Goal: Task Accomplishment & Management: Use online tool/utility

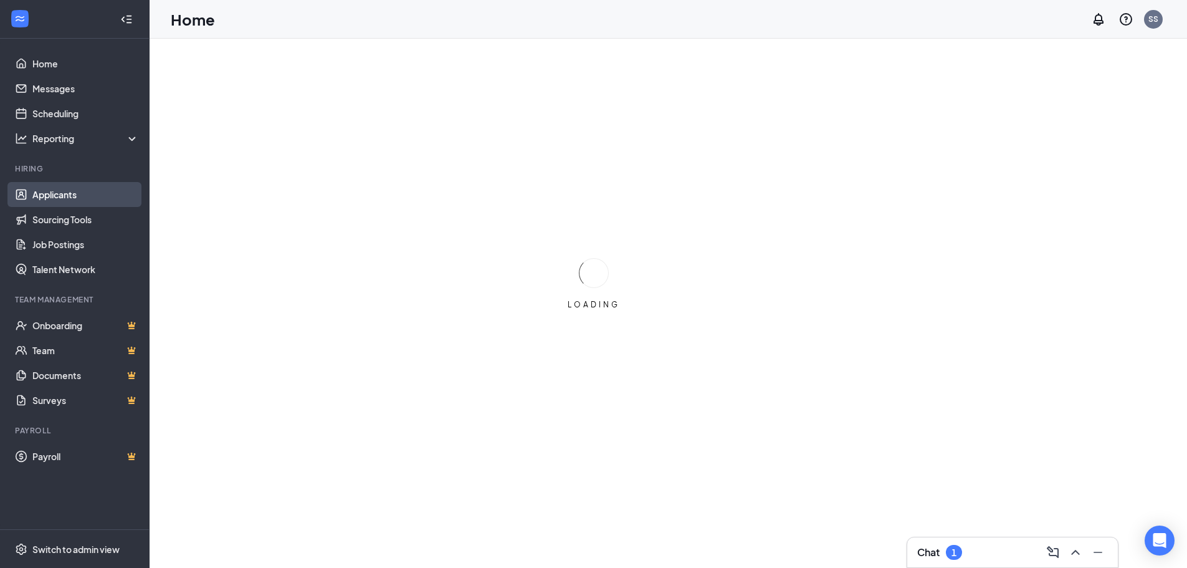
click at [72, 191] on link "Applicants" at bounding box center [85, 194] width 107 height 25
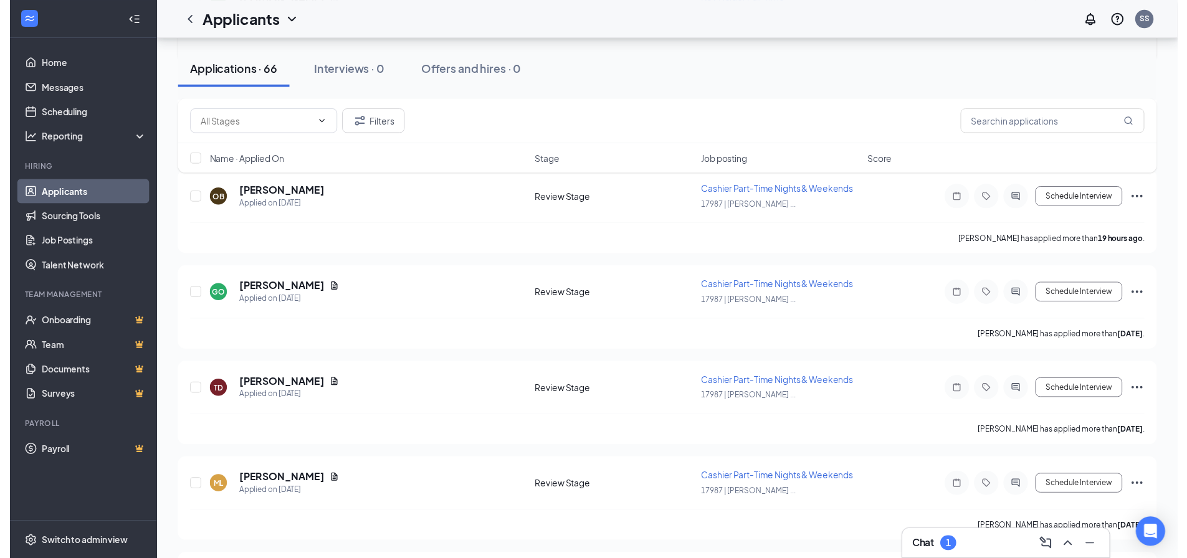
scroll to position [312, 0]
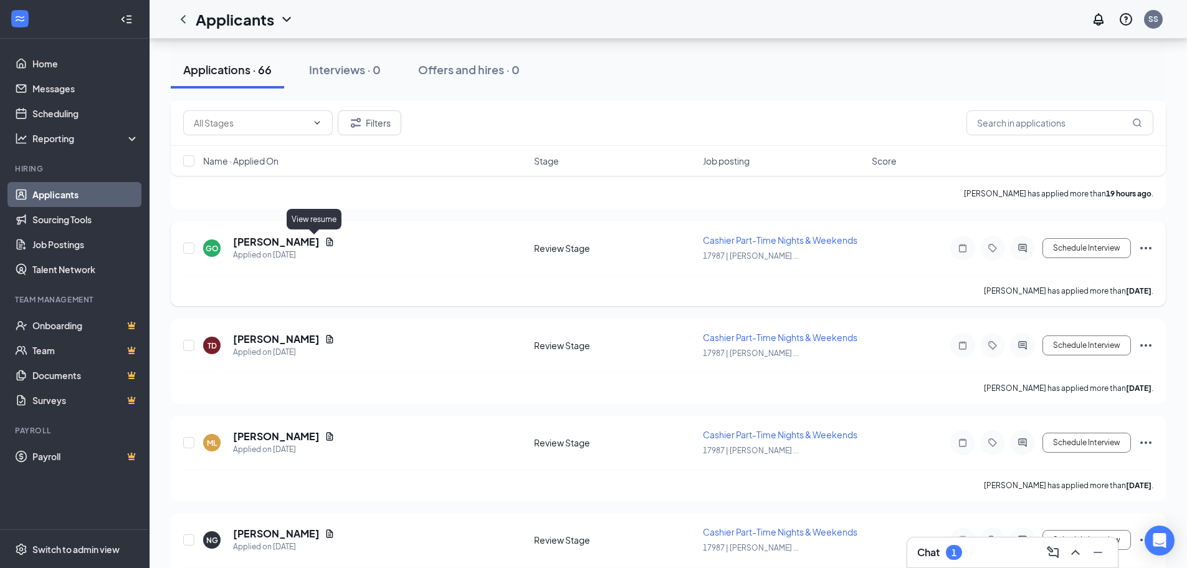
click at [325, 241] on icon "Document" at bounding box center [330, 242] width 10 height 10
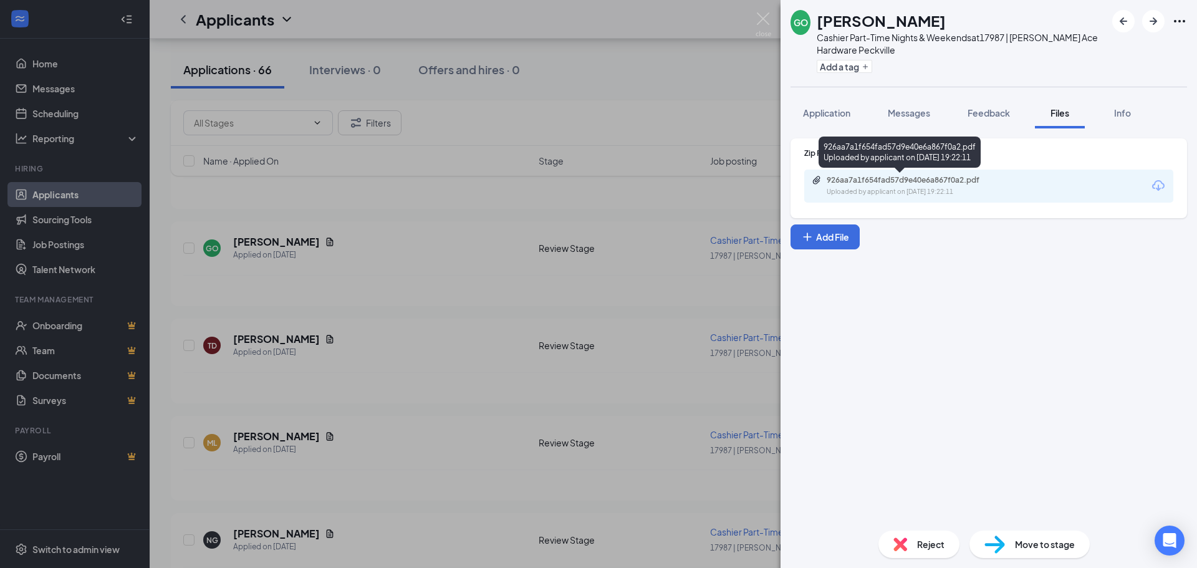
click at [929, 191] on div "Uploaded by applicant on [DATE] 19:22:11" at bounding box center [920, 192] width 187 height 10
click at [477, 322] on div "GO [PERSON_NAME] Cashier Part-Time Nights & Weekends at 17987 | [PERSON_NAME] A…" at bounding box center [598, 284] width 1197 height 568
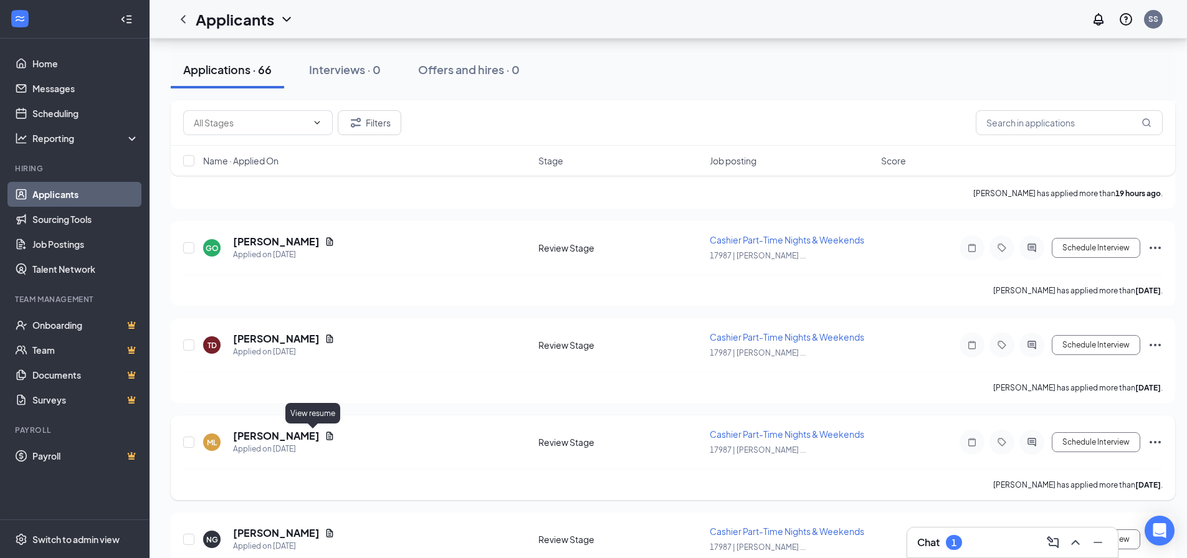
click at [325, 437] on icon "Document" at bounding box center [330, 436] width 10 height 10
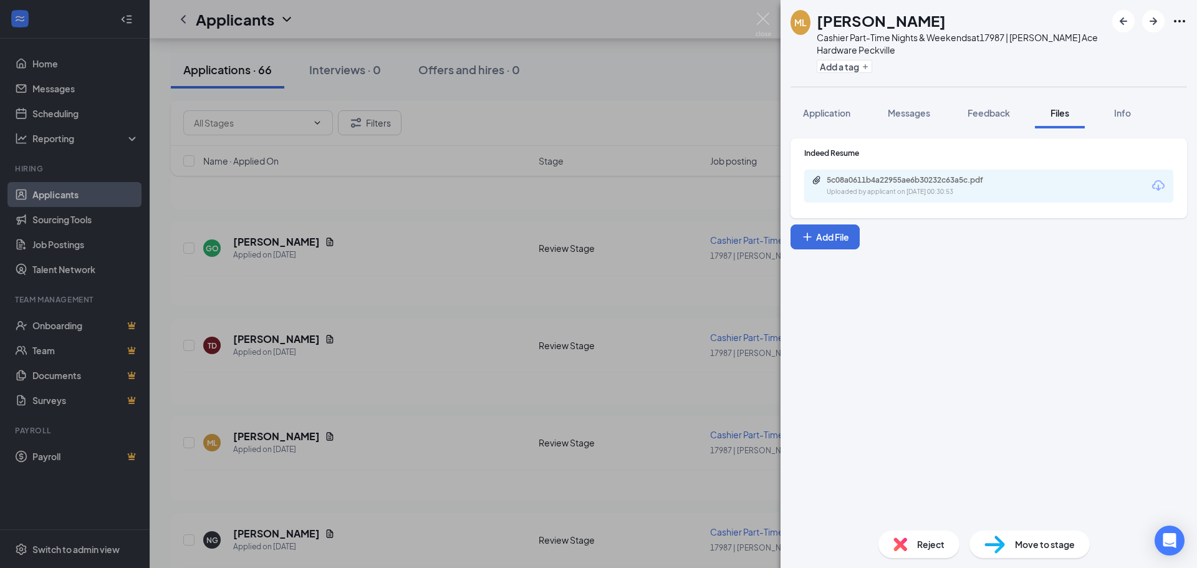
click at [913, 198] on div "5c08a0611b4a22955ae6b30232c63a5c.pdf Uploaded by applicant on [DATE] 00:30:53" at bounding box center [988, 186] width 369 height 33
click at [880, 190] on div "Uploaded by applicant on [DATE] 00:30:53" at bounding box center [920, 192] width 187 height 10
click at [709, 144] on div "ML [PERSON_NAME] Cashier Part-Time Nights & Weekends at 17987 | [PERSON_NAME] A…" at bounding box center [598, 284] width 1197 height 568
